Goal: Use online tool/utility

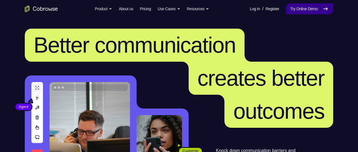
click at [290, 8] on link "Try Online Demo" at bounding box center [309, 8] width 47 height 11
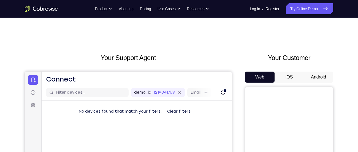
click at [238, 109] on div "Your Support Agent Your Customer Web iOS Android" at bounding box center [179, 155] width 309 height 204
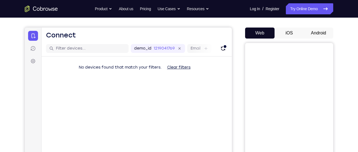
scroll to position [33, 0]
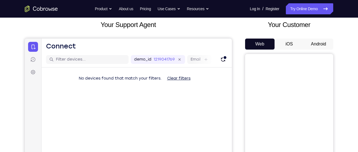
click at [317, 47] on button "Android" at bounding box center [318, 44] width 29 height 11
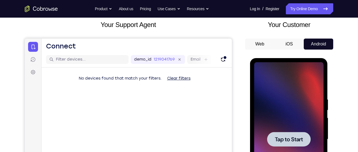
scroll to position [0, 0]
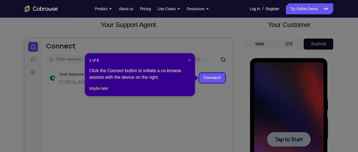
click at [109, 90] on div "1 of 8 × Click the Connect button to initiate a co-browse session with the devi…" at bounding box center [140, 74] width 110 height 43
click at [107, 92] on button "Maybe later" at bounding box center [98, 88] width 19 height 7
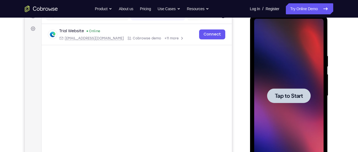
scroll to position [92, 0]
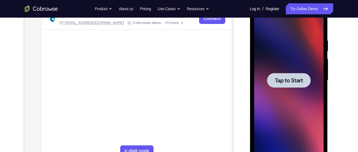
click at [301, 76] on div at bounding box center [289, 80] width 44 height 15
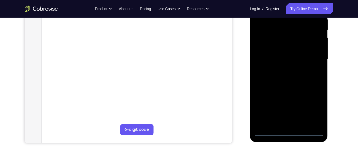
scroll to position [116, 0]
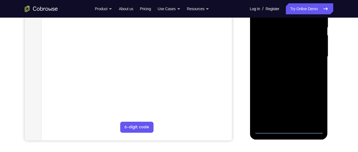
click at [290, 130] on div at bounding box center [288, 57] width 69 height 154
click at [314, 108] on div at bounding box center [288, 57] width 69 height 154
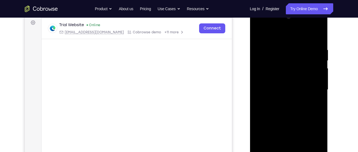
scroll to position [80, 0]
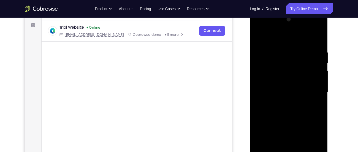
click at [311, 29] on div at bounding box center [288, 92] width 69 height 154
click at [261, 29] on div at bounding box center [288, 92] width 69 height 154
click at [309, 90] on div at bounding box center [288, 92] width 69 height 154
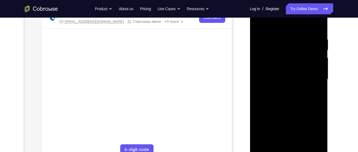
scroll to position [96, 0]
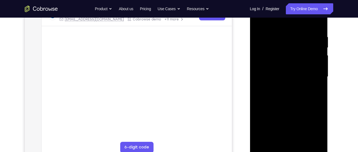
click at [285, 87] on div at bounding box center [288, 77] width 69 height 154
click at [286, 71] on div at bounding box center [288, 77] width 69 height 154
click at [281, 67] on div at bounding box center [288, 77] width 69 height 154
click at [282, 76] on div at bounding box center [288, 77] width 69 height 154
click at [313, 95] on div at bounding box center [288, 77] width 69 height 154
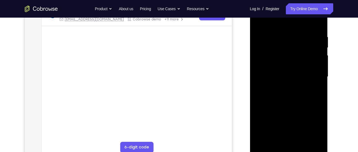
drag, startPoint x: 307, startPoint y: 95, endPoint x: 303, endPoint y: 64, distance: 31.5
click at [303, 64] on div at bounding box center [288, 77] width 69 height 154
click at [319, 72] on div at bounding box center [288, 77] width 69 height 154
click at [258, 121] on div at bounding box center [288, 77] width 69 height 154
click at [320, 72] on div at bounding box center [288, 77] width 69 height 154
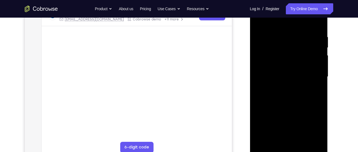
click at [257, 72] on div at bounding box center [288, 77] width 69 height 154
drag, startPoint x: 287, startPoint y: 60, endPoint x: 278, endPoint y: 148, distance: 88.3
click at [278, 148] on div at bounding box center [288, 77] width 69 height 154
click at [314, 21] on div at bounding box center [288, 77] width 69 height 154
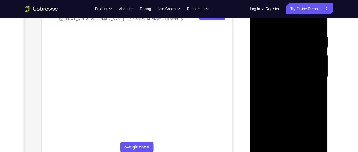
click at [280, 33] on div at bounding box center [288, 77] width 69 height 154
click at [310, 139] on div at bounding box center [288, 77] width 69 height 154
click at [315, 89] on div at bounding box center [288, 77] width 69 height 154
click at [318, 140] on div at bounding box center [288, 77] width 69 height 154
click at [318, 98] on div at bounding box center [288, 77] width 69 height 154
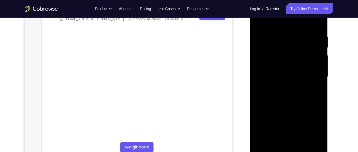
click at [317, 141] on div at bounding box center [288, 77] width 69 height 154
click at [317, 104] on div at bounding box center [288, 77] width 69 height 154
click at [319, 23] on div at bounding box center [288, 77] width 69 height 154
click at [300, 141] on div at bounding box center [288, 77] width 69 height 154
click at [298, 106] on div at bounding box center [288, 77] width 69 height 154
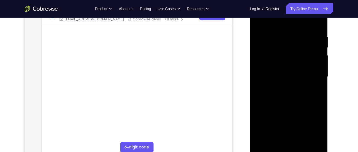
click at [291, 77] on div at bounding box center [288, 77] width 69 height 154
click at [276, 139] on div at bounding box center [288, 77] width 69 height 154
click at [313, 92] on div at bounding box center [288, 77] width 69 height 154
click at [258, 23] on div at bounding box center [288, 77] width 69 height 154
click at [260, 21] on div at bounding box center [288, 77] width 69 height 154
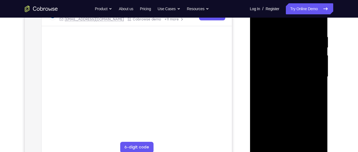
click at [284, 33] on div at bounding box center [288, 77] width 69 height 154
click at [317, 25] on div at bounding box center [288, 77] width 69 height 154
drag, startPoint x: 302, startPoint y: 100, endPoint x: 293, endPoint y: 76, distance: 25.5
click at [293, 76] on div at bounding box center [288, 77] width 69 height 154
click at [319, 77] on div at bounding box center [288, 77] width 69 height 154
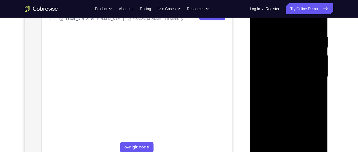
click at [319, 77] on div at bounding box center [288, 77] width 69 height 154
